Goal: Information Seeking & Learning: Check status

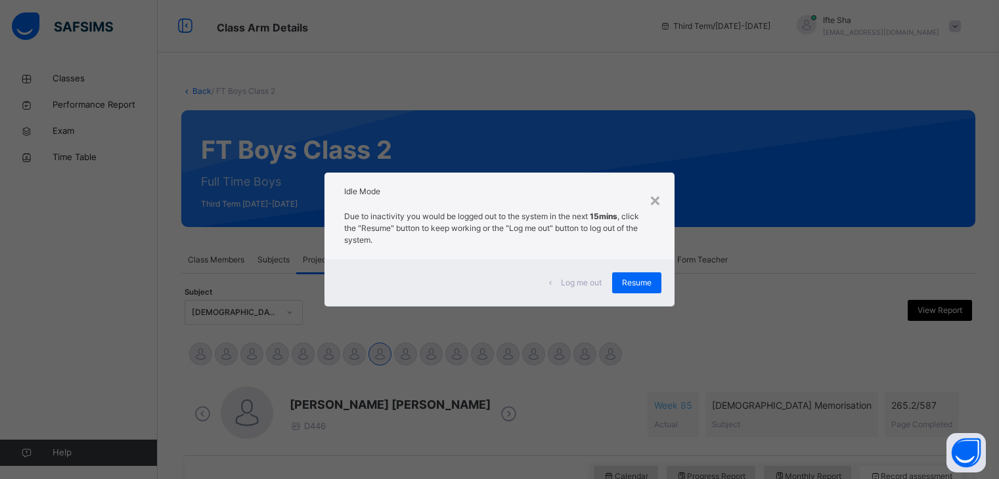
scroll to position [507, 0]
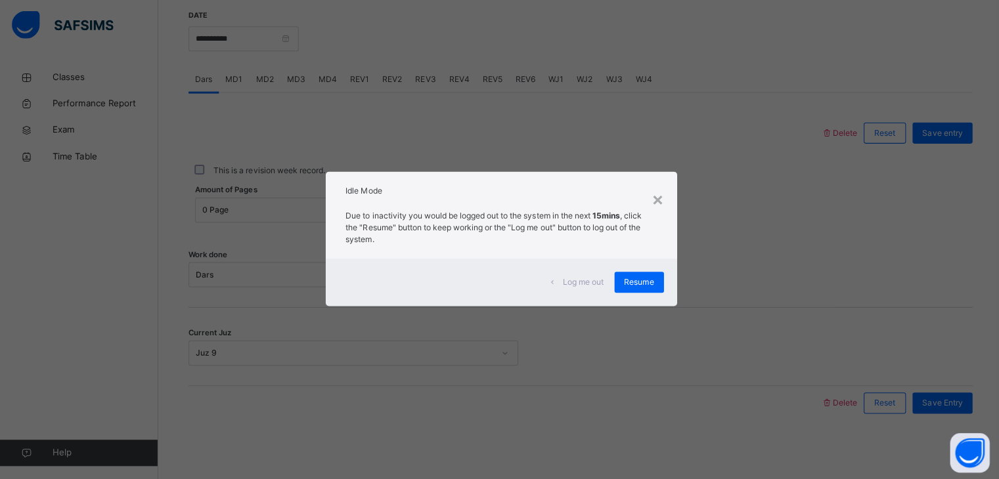
click at [647, 264] on div "Log me out Resume" at bounding box center [498, 282] width 349 height 47
click at [639, 284] on span "Resume" at bounding box center [637, 283] width 30 height 12
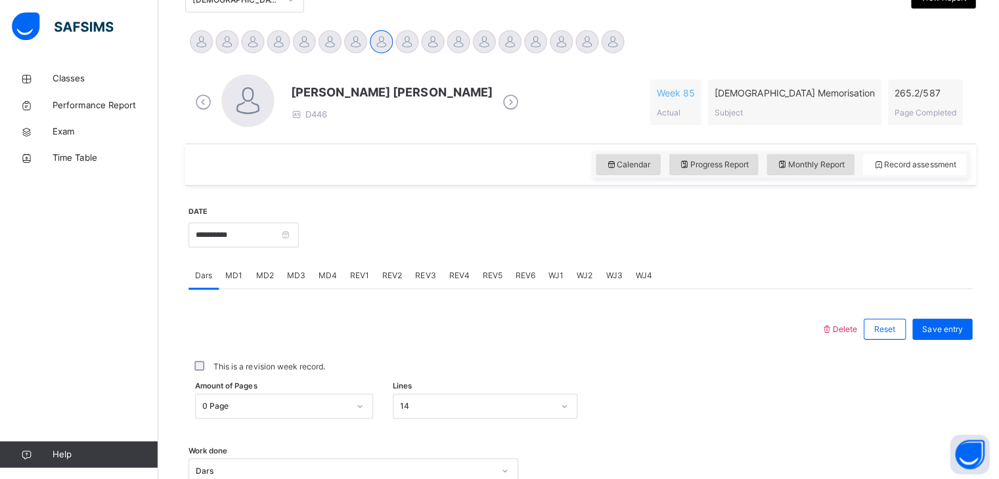
scroll to position [0, 0]
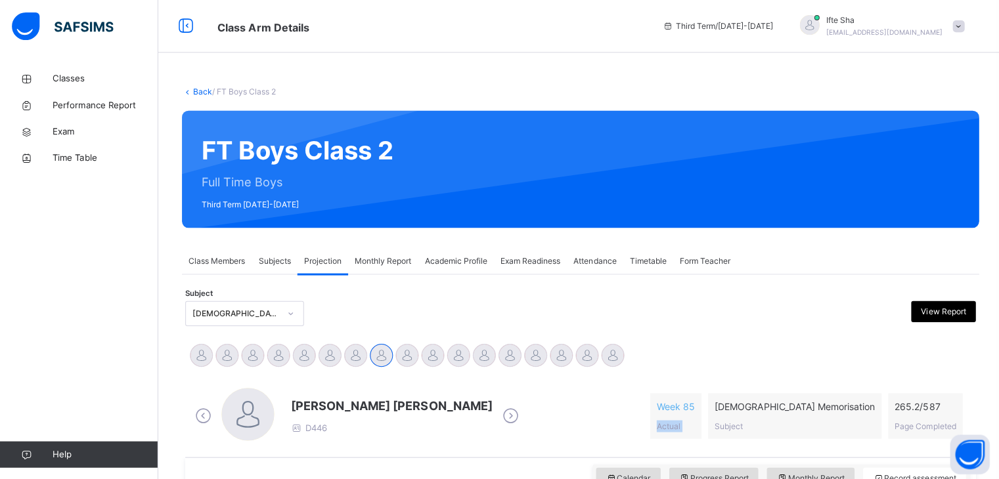
drag, startPoint x: 780, startPoint y: 385, endPoint x: 815, endPoint y: 341, distance: 56.1
click at [774, 213] on div at bounding box center [684, 168] width 544 height 91
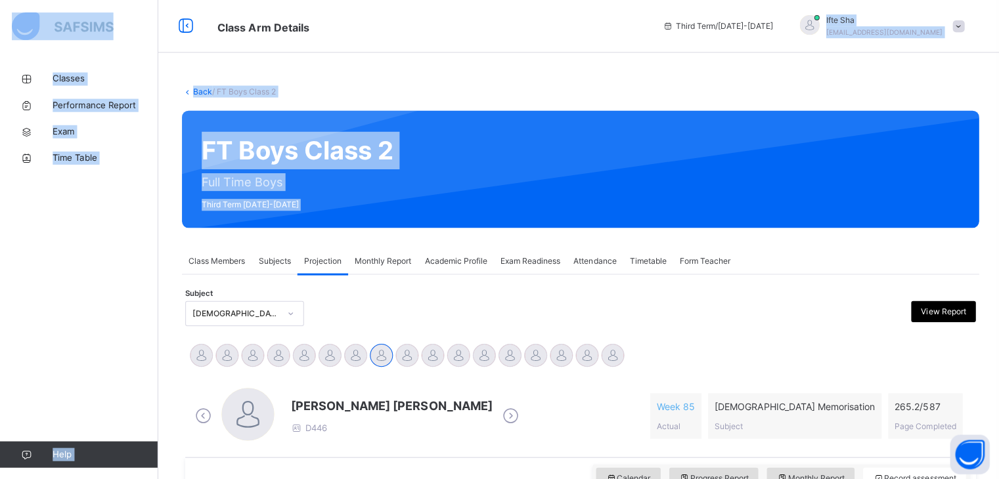
drag, startPoint x: 774, startPoint y: 213, endPoint x: 889, endPoint y: 11, distance: 232.0
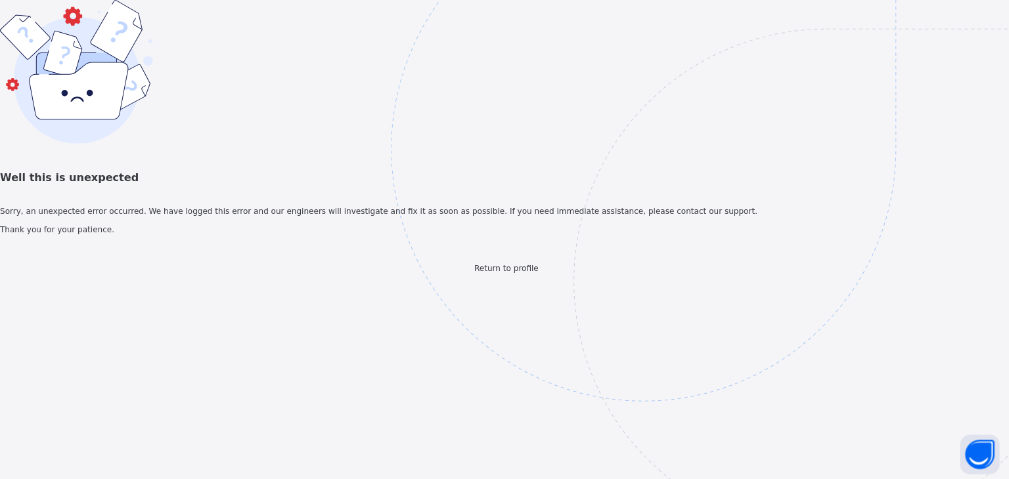
click at [385, 217] on span "Sorry, an unexpected error occurred. We have logged this error and our engineer…" at bounding box center [504, 211] width 1009 height 12
click at [1, 273] on div "Well this is unexpected Sorry, an unexpected error occurred. We have logged thi…" at bounding box center [504, 136] width 1009 height 273
click at [502, 272] on span "Return to profile" at bounding box center [504, 267] width 64 height 9
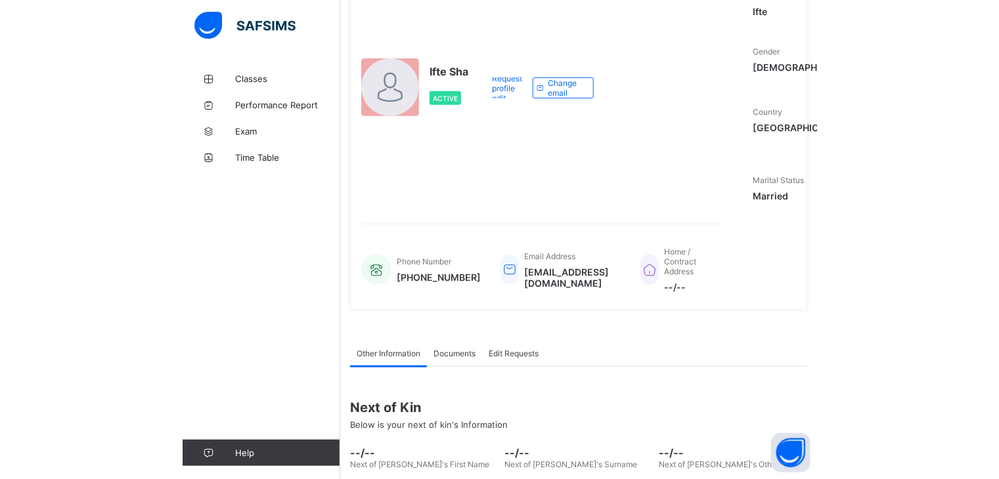
scroll to position [125, 0]
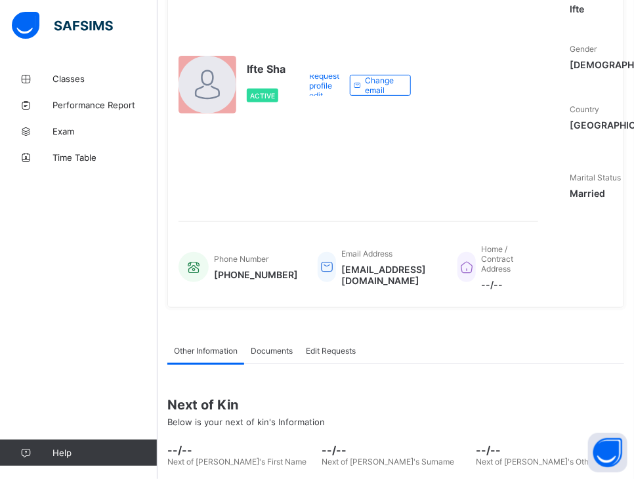
click at [370, 285] on span "[EMAIL_ADDRESS][DOMAIN_NAME]" at bounding box center [389, 275] width 97 height 22
click at [244, 91] on div "Ifte Sha Active" at bounding box center [236, 85] width 115 height 240
click at [265, 71] on span "Ifte Sha" at bounding box center [266, 68] width 39 height 13
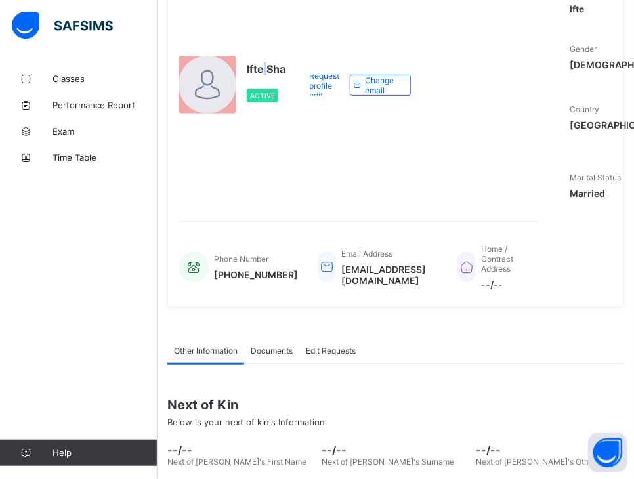
click at [265, 71] on span "Ifte Sha" at bounding box center [266, 68] width 39 height 13
drag, startPoint x: 247, startPoint y: 74, endPoint x: 286, endPoint y: 74, distance: 39.4
click at [286, 74] on div "Ifte Sha Active" at bounding box center [236, 85] width 115 height 240
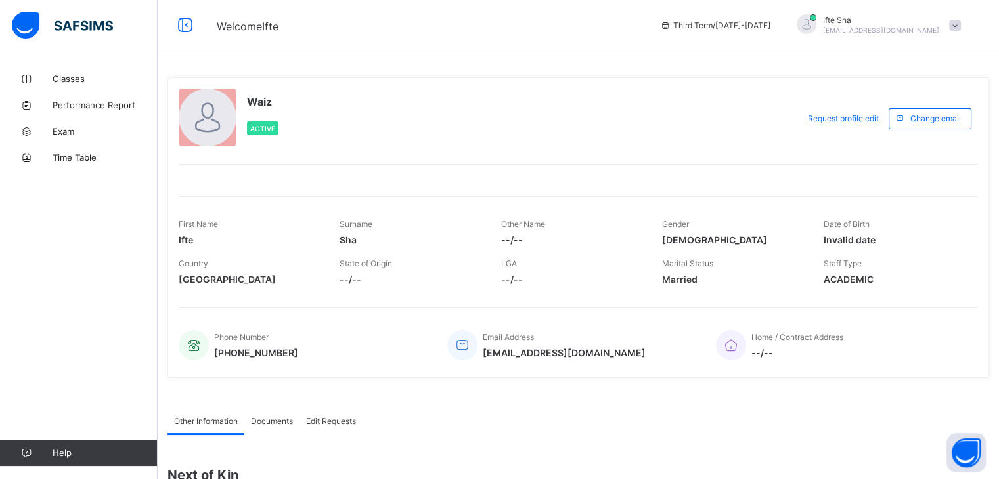
scroll to position [0, 0]
click at [411, 158] on div "Waiz Active Request profile edit Change email First Name Ifte Surname Sha Other…" at bounding box center [577, 229] width 821 height 301
click at [447, 221] on div "Surname Sha" at bounding box center [409, 233] width 141 height 39
click at [69, 81] on span "Classes" at bounding box center [105, 79] width 105 height 11
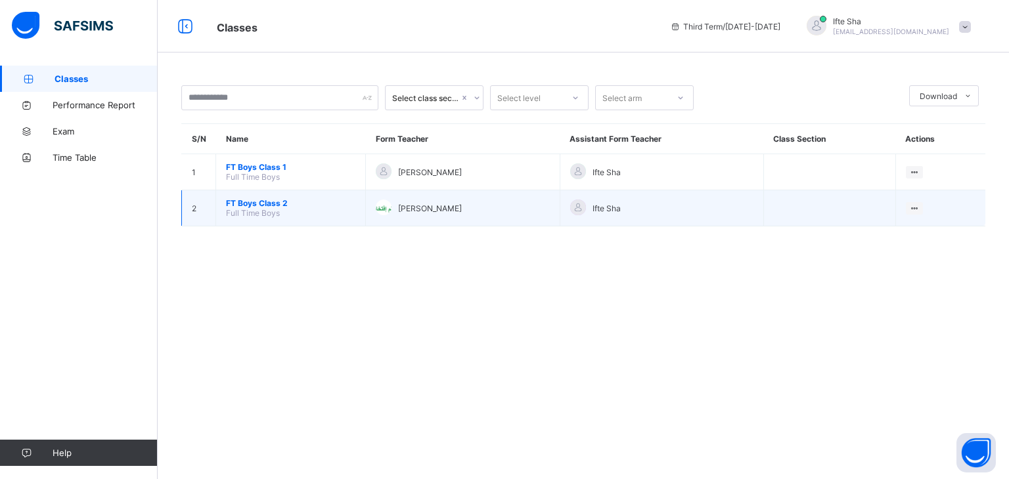
click at [267, 199] on span "FT Boys Class 2" at bounding box center [290, 203] width 129 height 10
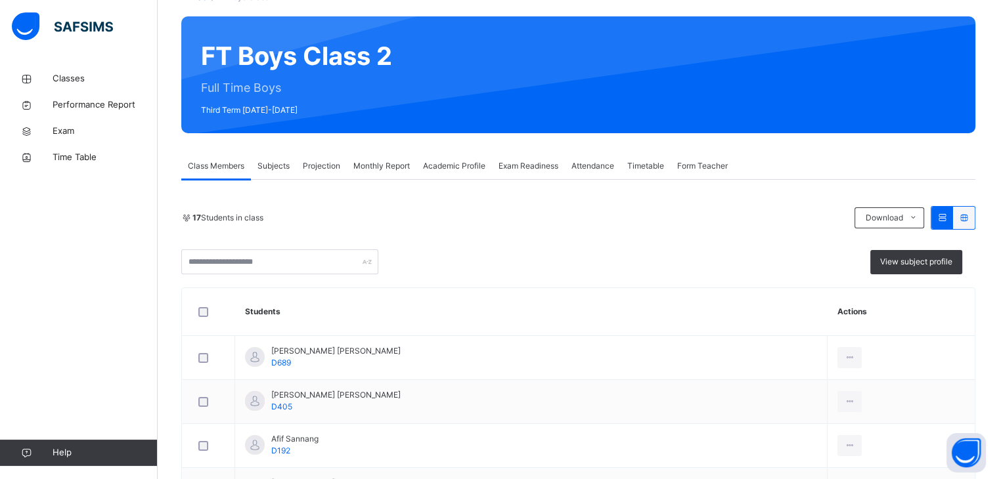
scroll to position [95, 0]
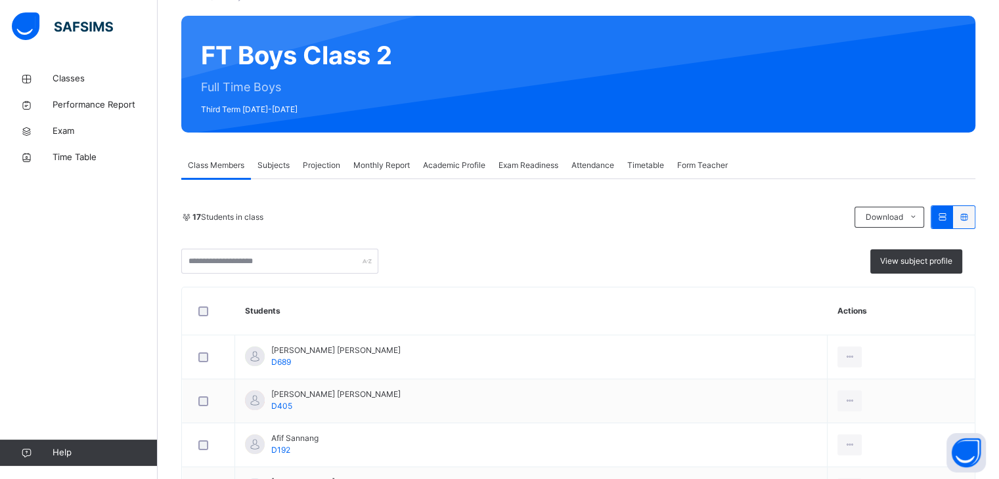
click at [328, 168] on span "Projection" at bounding box center [321, 166] width 37 height 12
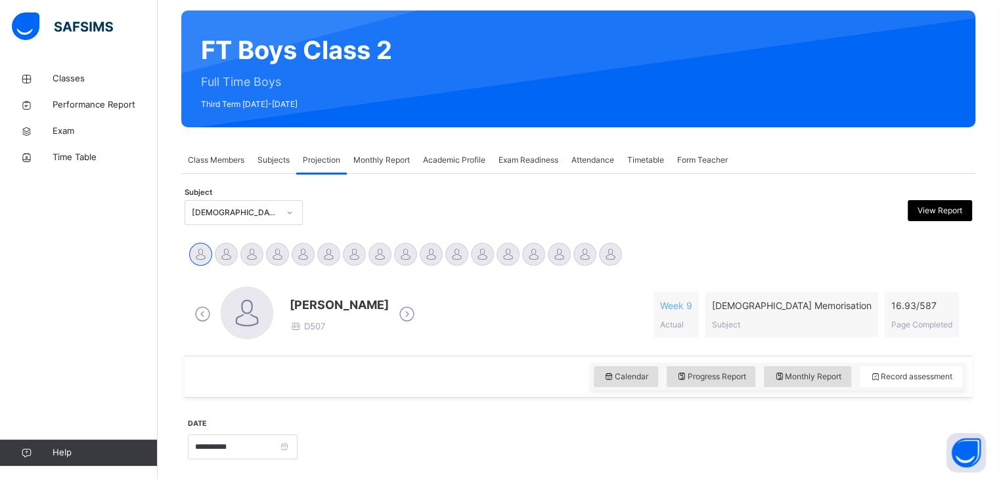
scroll to position [0, 0]
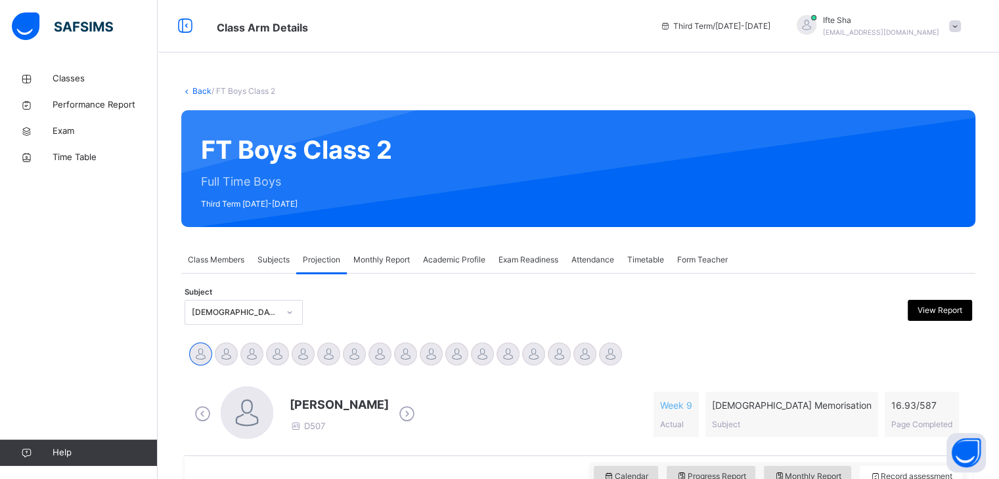
click at [473, 151] on div "FT Boys Class 2 Full Time Boys Third Term 2024-2025" at bounding box center [578, 168] width 794 height 117
click at [636, 208] on div at bounding box center [684, 168] width 544 height 91
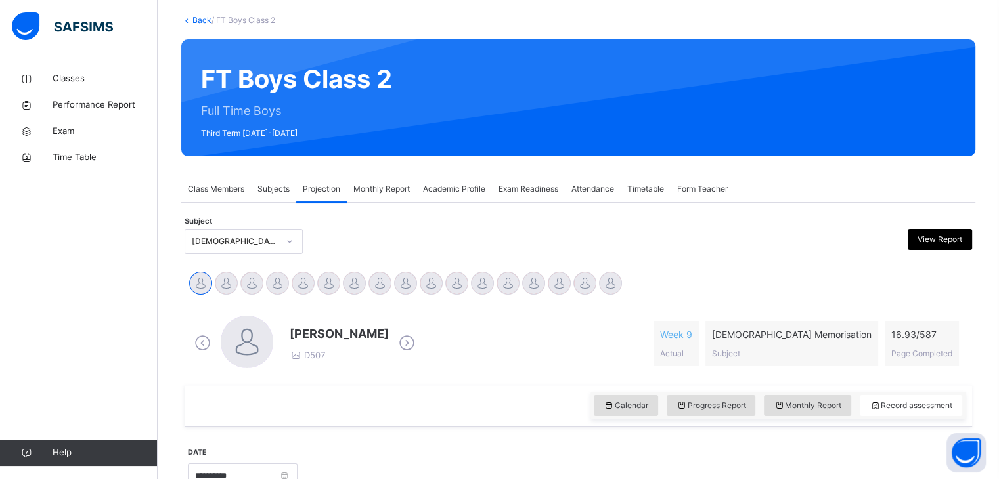
scroll to position [60, 0]
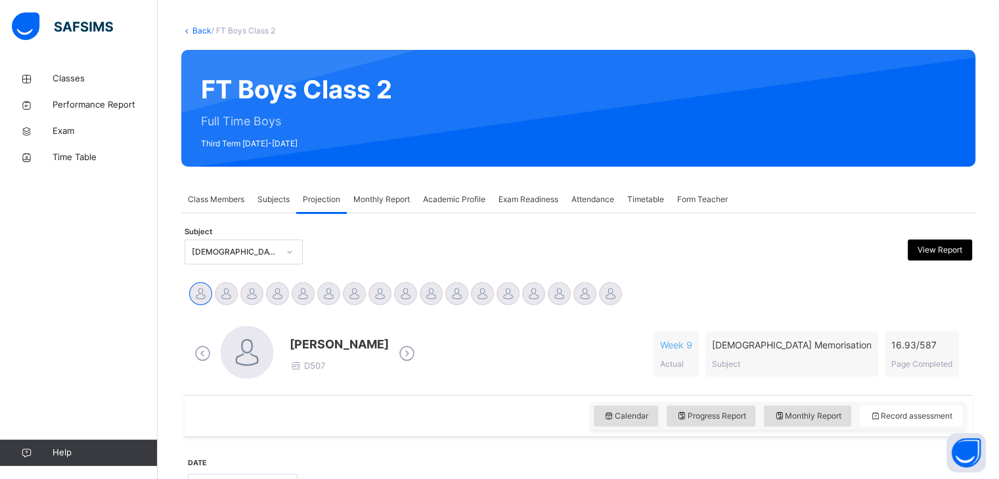
click at [307, 378] on div "Hamzah Nawabi D507" at bounding box center [304, 354] width 227 height 56
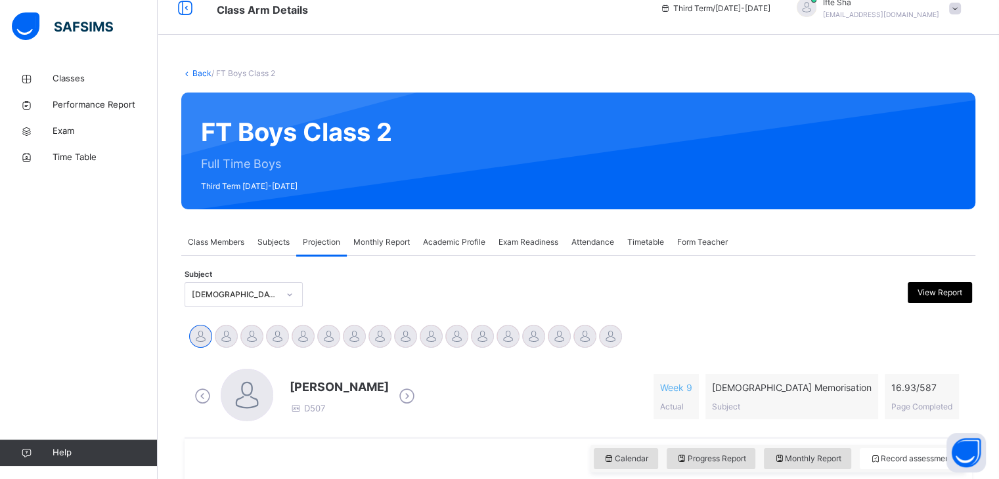
scroll to position [0, 0]
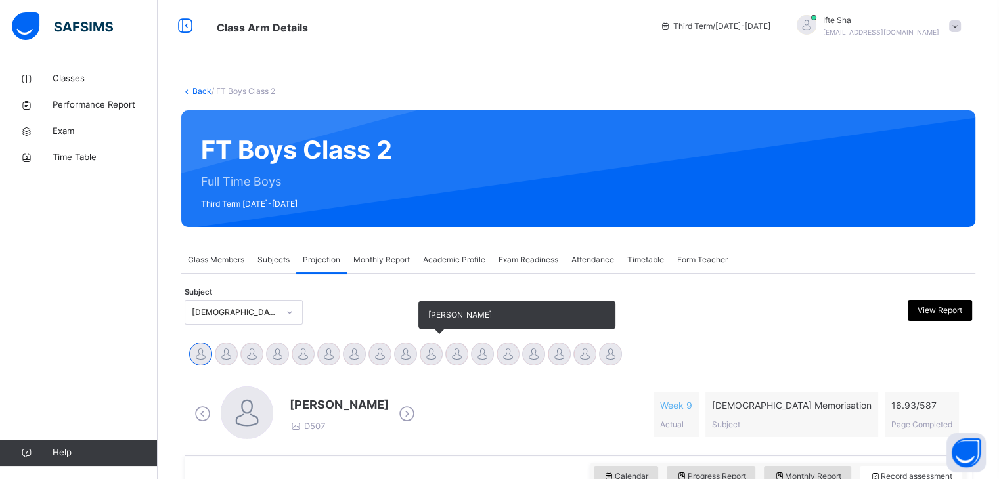
click at [430, 343] on div at bounding box center [431, 354] width 23 height 23
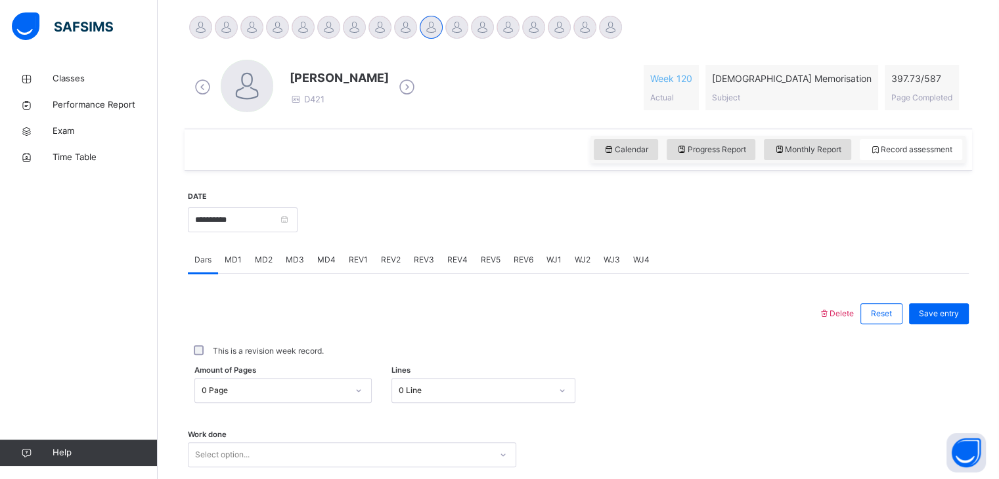
scroll to position [330, 0]
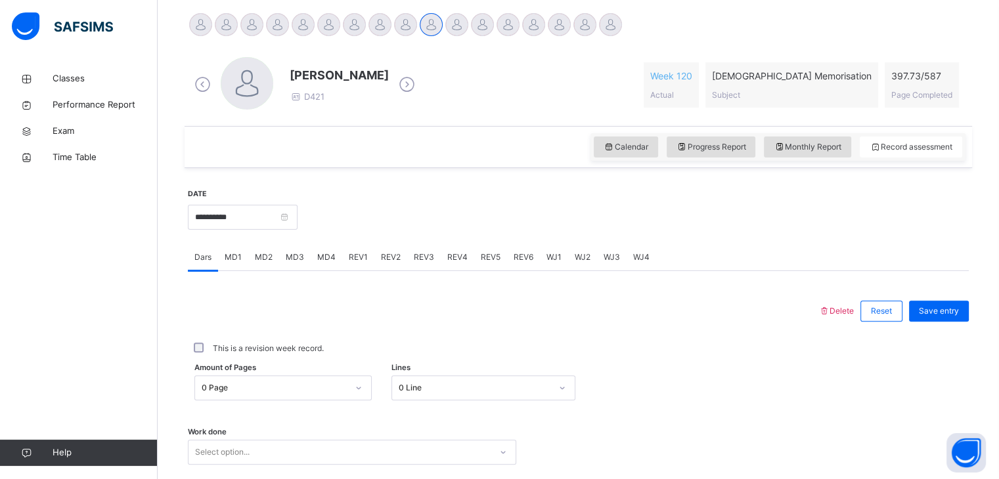
click at [516, 337] on div "This is a revision week record." at bounding box center [578, 349] width 781 height 28
